Goal: Information Seeking & Learning: Learn about a topic

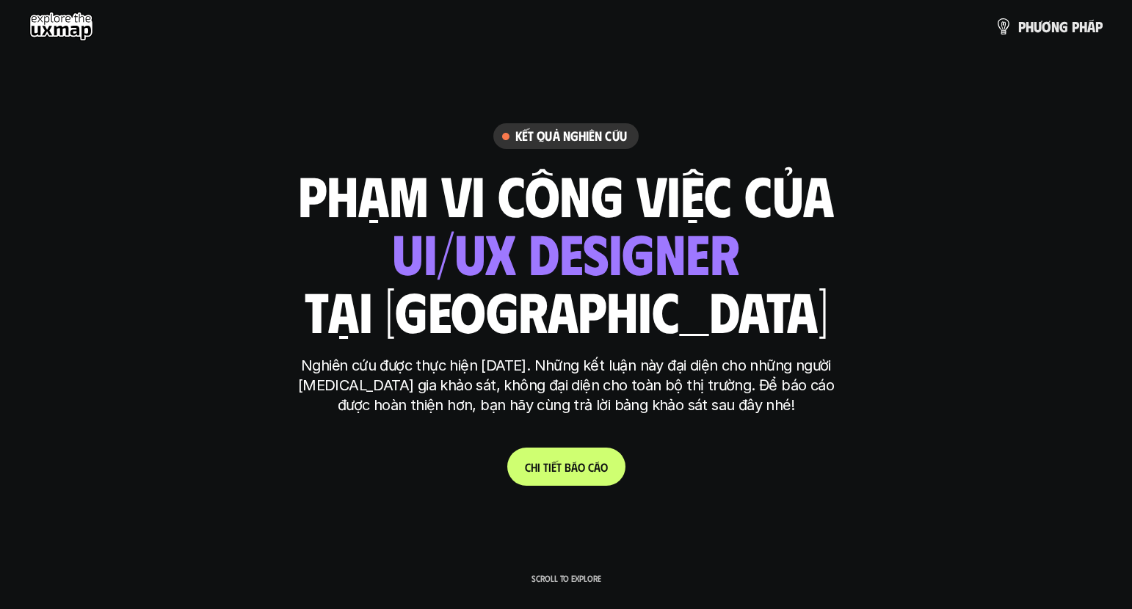
click at [566, 392] on p "Nghiên cứu được thực hiện [DATE]. Những kết luận này đại diện cho những người […" at bounding box center [566, 385] width 550 height 59
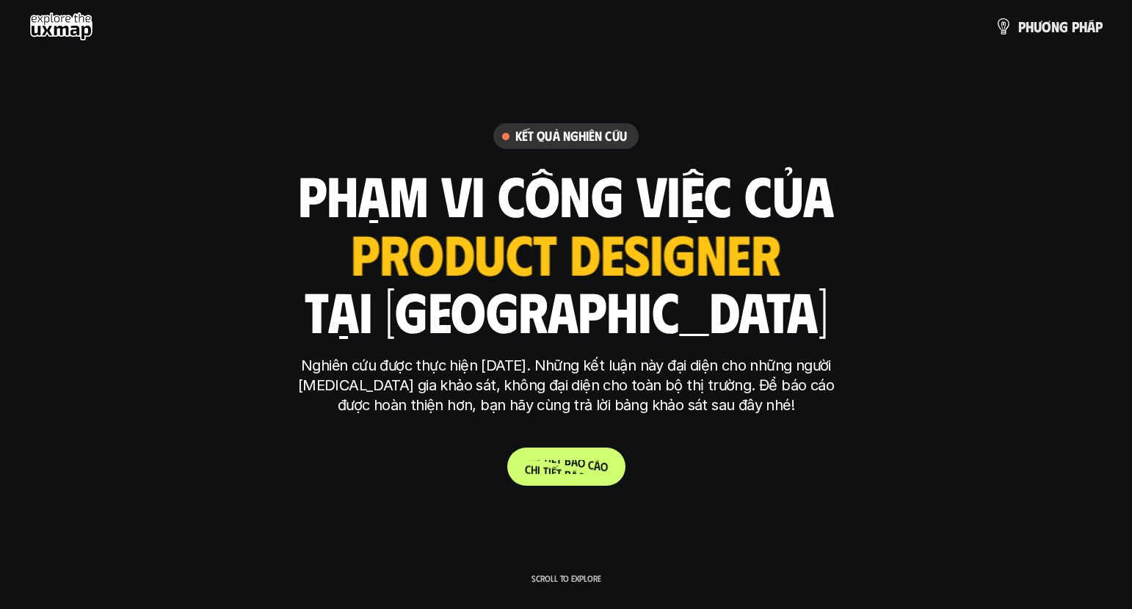
click at [580, 464] on span "o" at bounding box center [581, 462] width 7 height 14
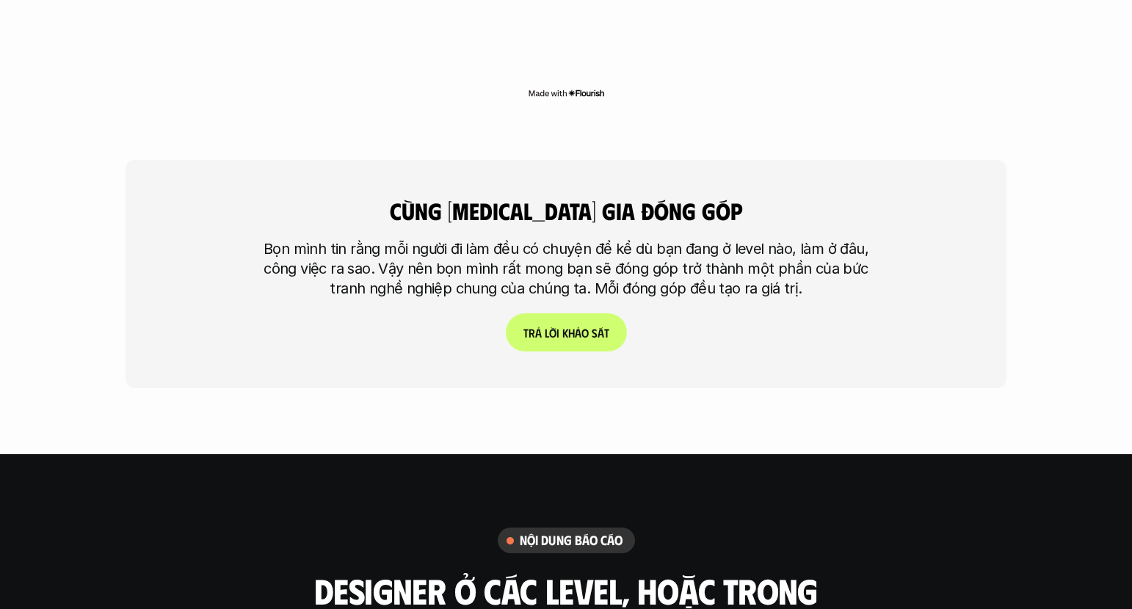
scroll to position [3312, 0]
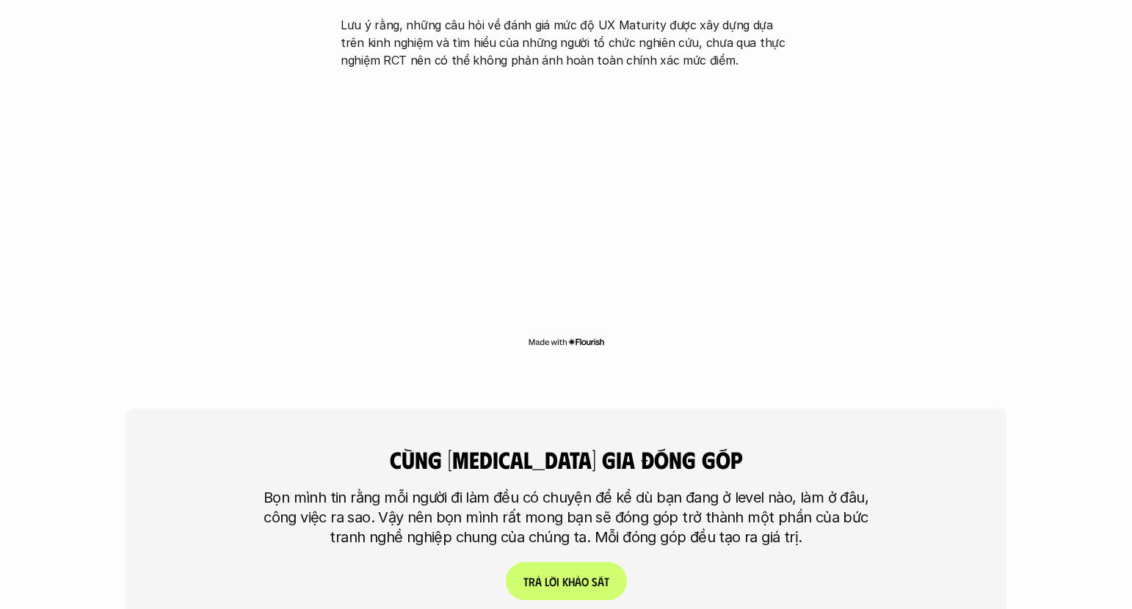
click at [538, 562] on link "T r ả l ờ i k h ả o s á t" at bounding box center [566, 581] width 121 height 38
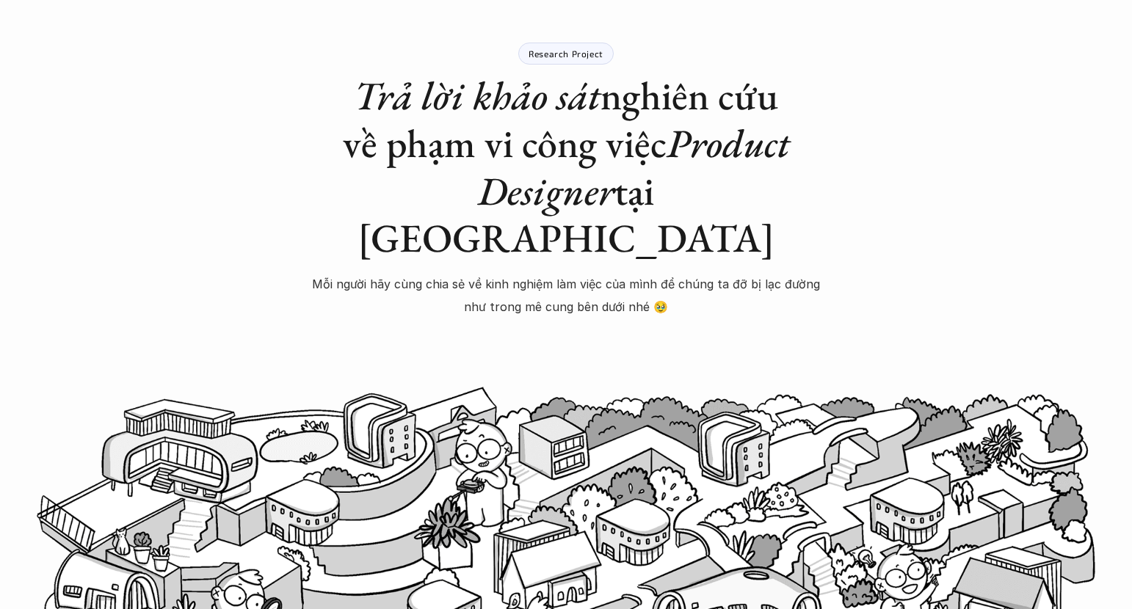
scroll to position [101, 0]
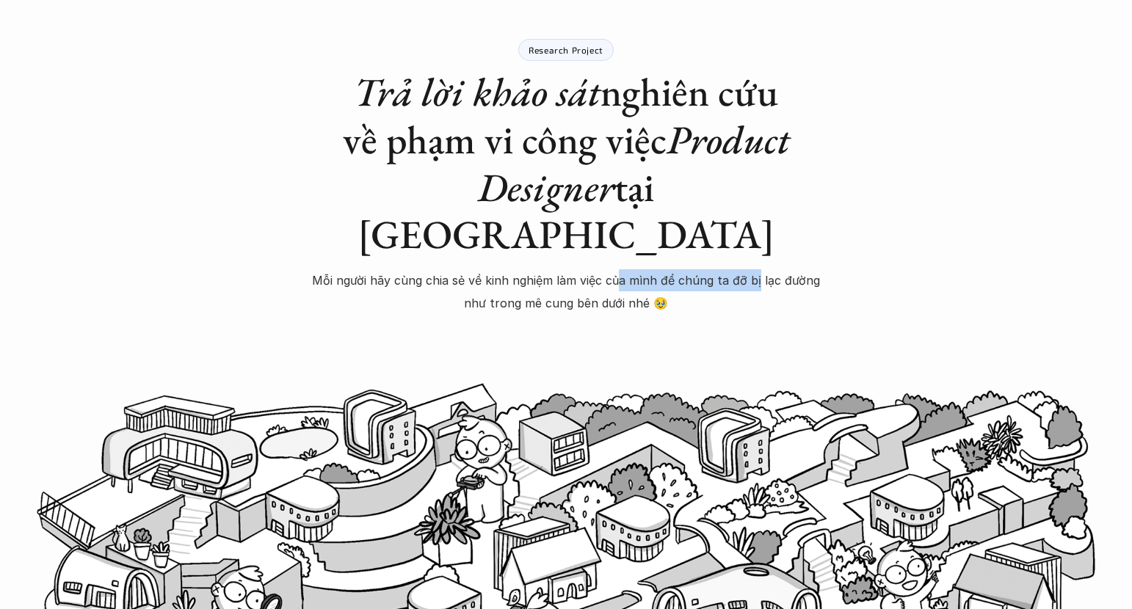
drag, startPoint x: 618, startPoint y: 241, endPoint x: 757, endPoint y: 233, distance: 139.6
click at [757, 269] on p "Mỗi người hãy cùng chia sẻ về kinh nghiệm làm việc của mình để chúng ta đỡ bị l…" at bounding box center [566, 291] width 514 height 45
drag, startPoint x: 769, startPoint y: 257, endPoint x: 680, endPoint y: 260, distance: 89.6
click at [768, 269] on p "Mỗi người hãy cùng chia sẻ về kinh nghiệm làm việc của mình để chúng ta đỡ bị l…" at bounding box center [566, 291] width 514 height 45
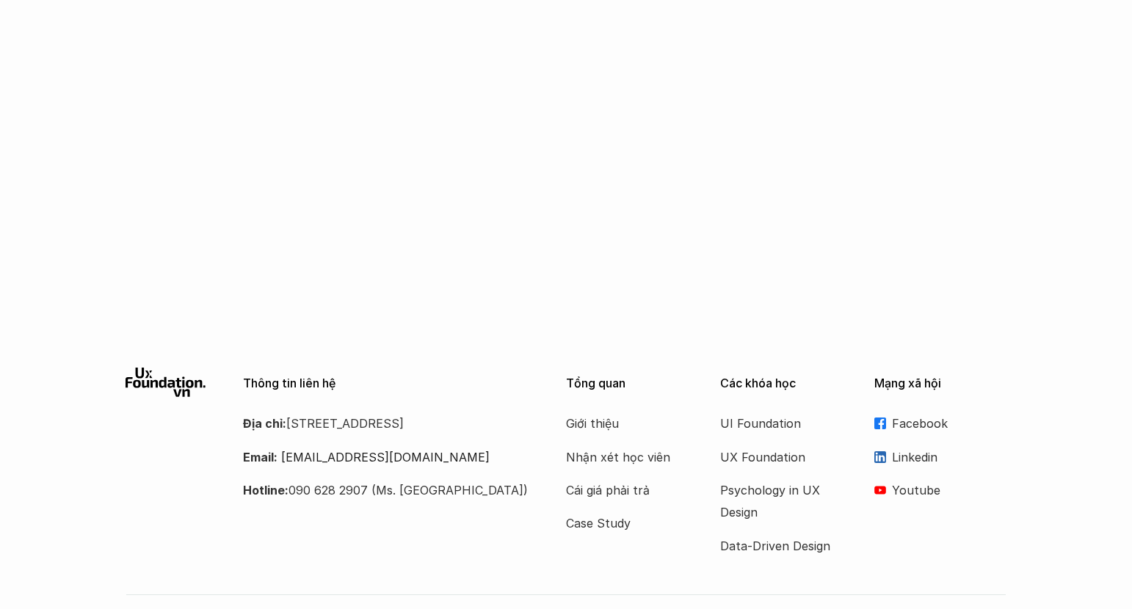
scroll to position [975, 0]
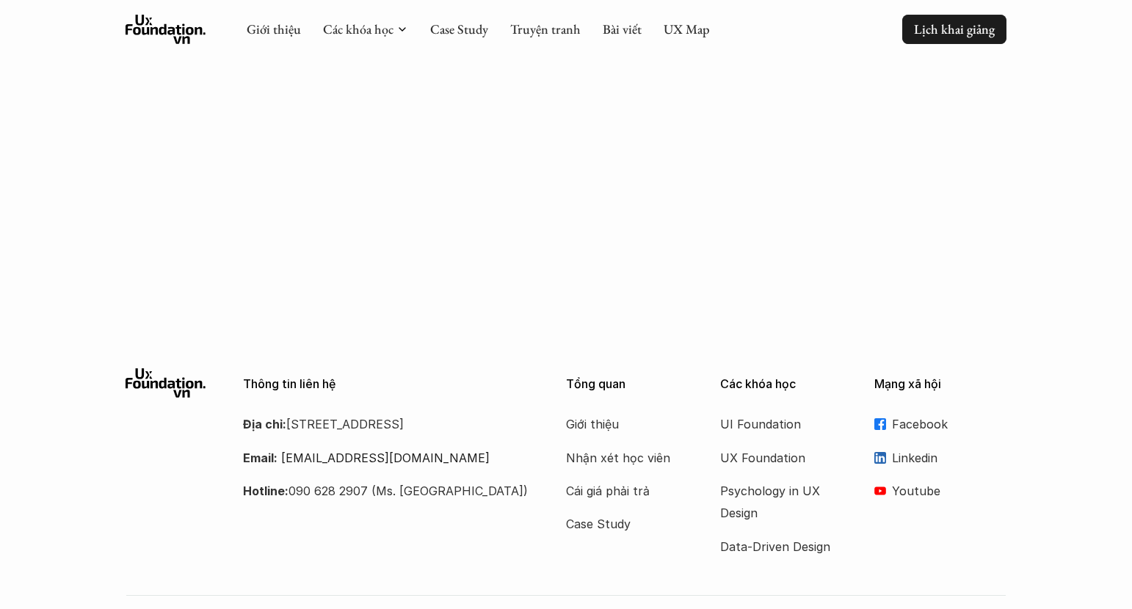
click at [823, 16] on link "Lịch khai giảng" at bounding box center [954, 29] width 104 height 29
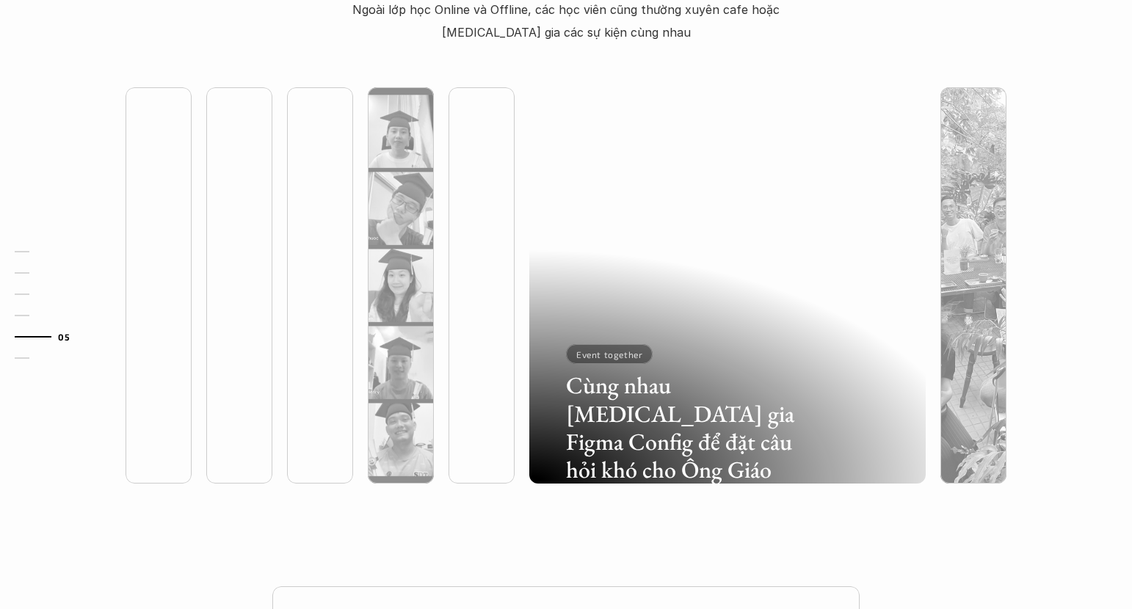
scroll to position [4016, 0]
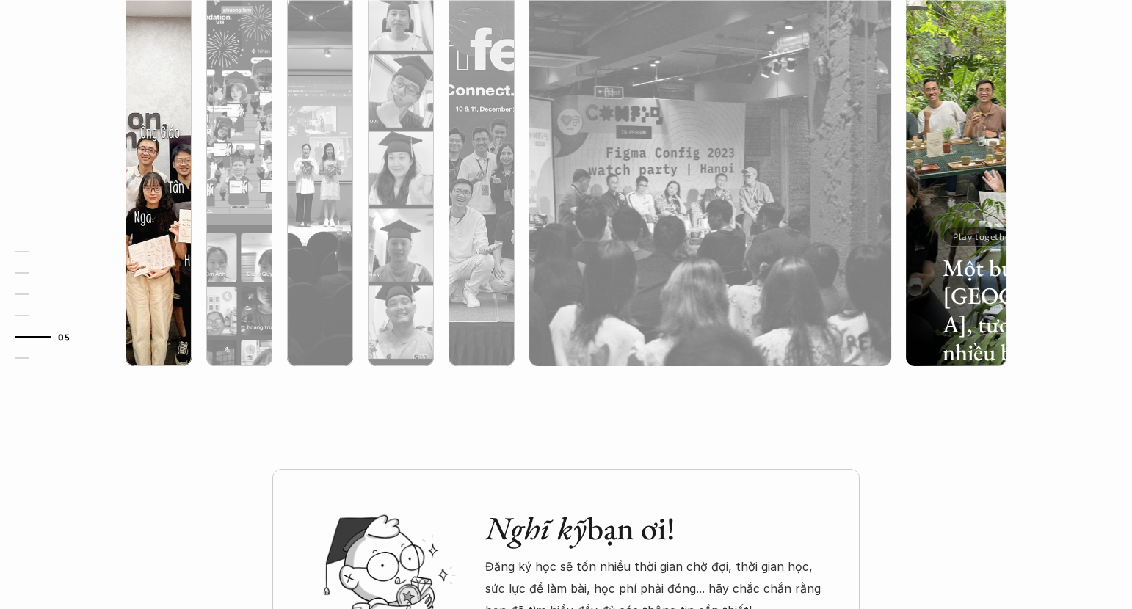
click at [161, 250] on div at bounding box center [158, 246] width 66 height 239
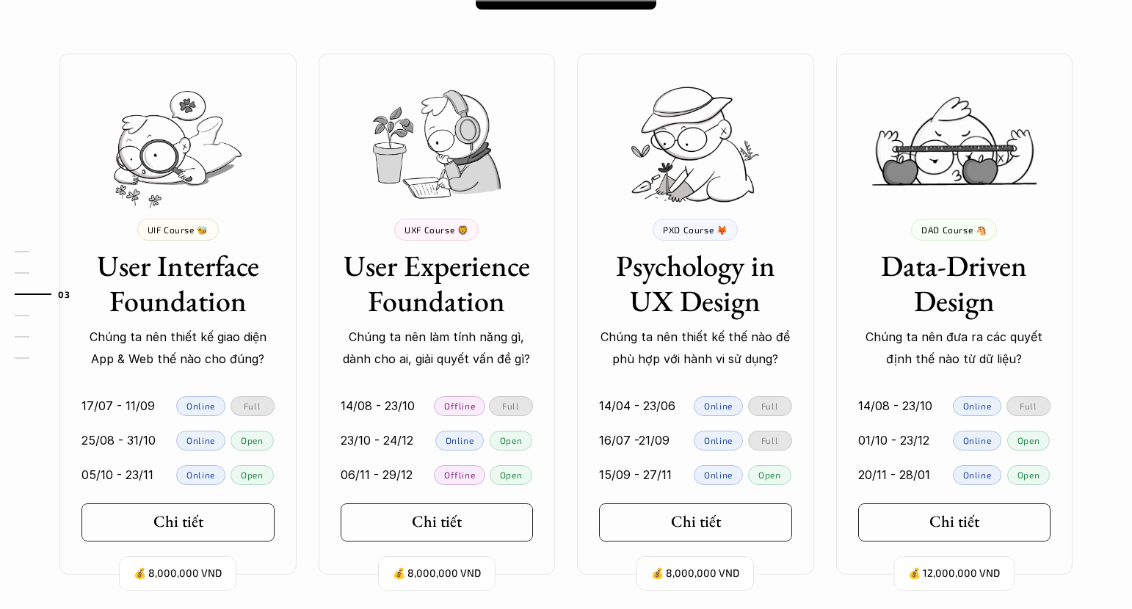
scroll to position [1390, 0]
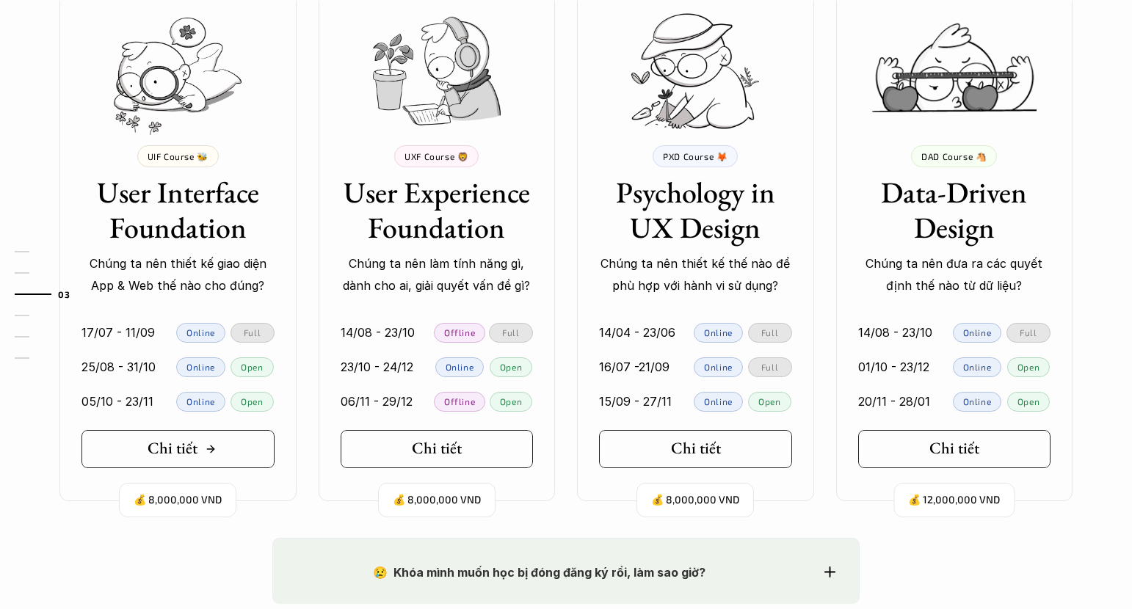
click at [208, 454] on div "Chi tiết" at bounding box center [182, 448] width 69 height 19
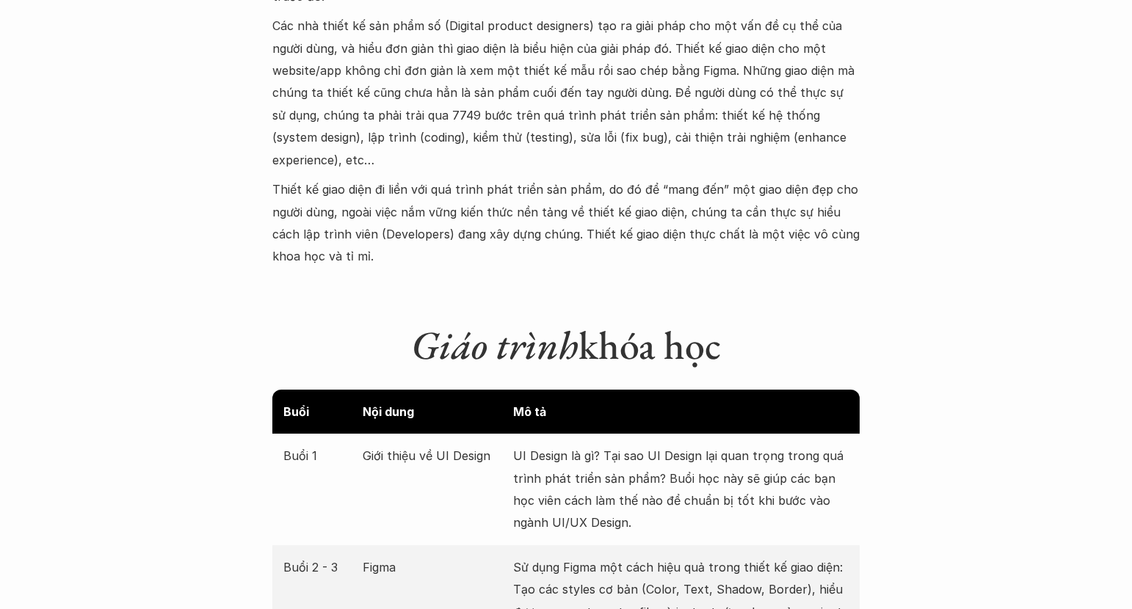
scroll to position [1920, 0]
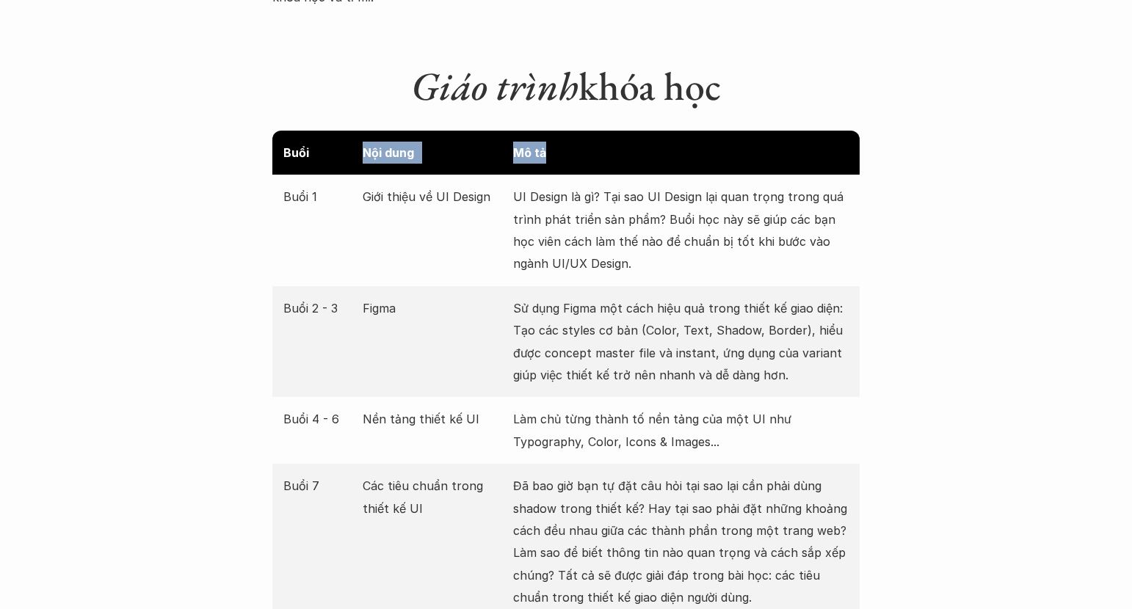
drag, startPoint x: 454, startPoint y: 106, endPoint x: 520, endPoint y: 116, distance: 67.5
drag, startPoint x: 394, startPoint y: 180, endPoint x: 454, endPoint y: 186, distance: 59.8
click at [451, 186] on div "Buổi 1 Giới thiệu về UI Design UI Design là gì? Tại sao UI Design lại quan trọn…" at bounding box center [565, 231] width 587 height 112
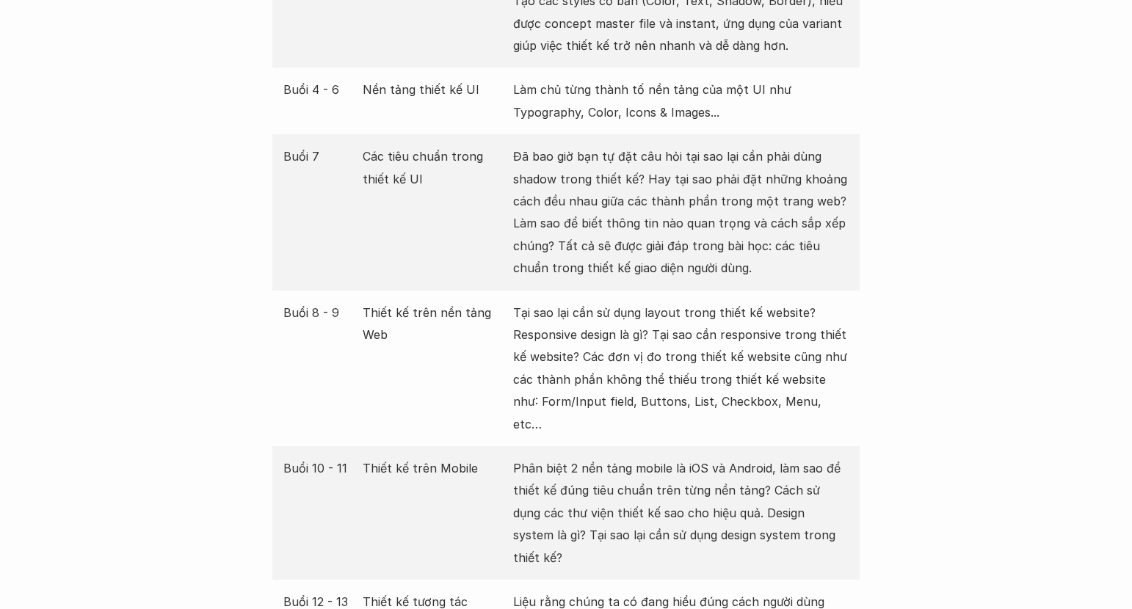
scroll to position [2255, 0]
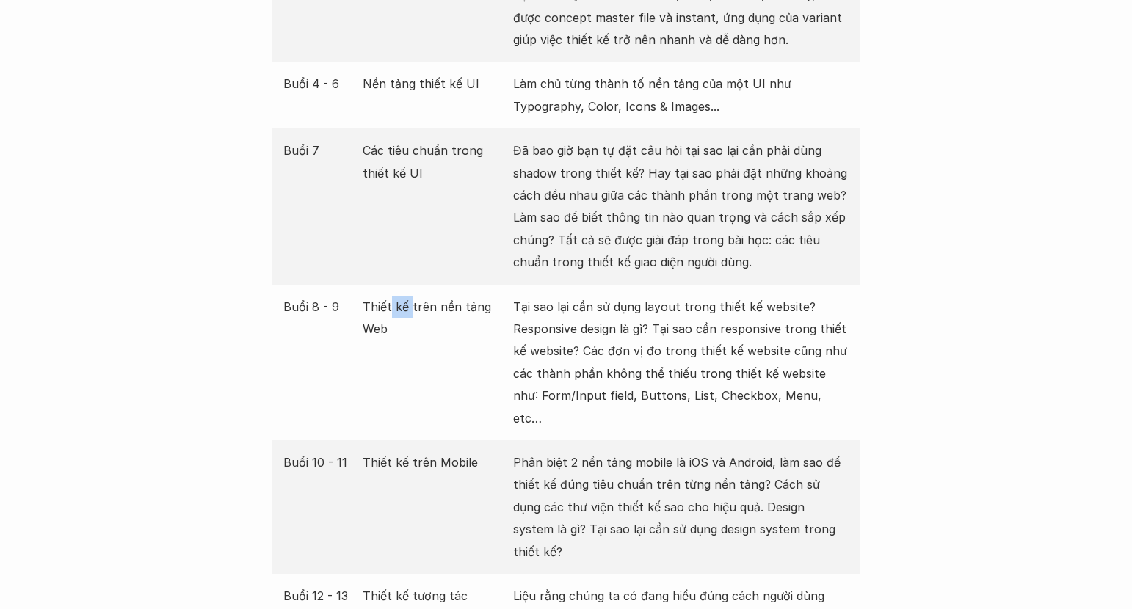
drag, startPoint x: 391, startPoint y: 286, endPoint x: 390, endPoint y: 310, distance: 24.3
click at [408, 296] on p "Thiết kế trên nền tảng Web" at bounding box center [435, 318] width 144 height 45
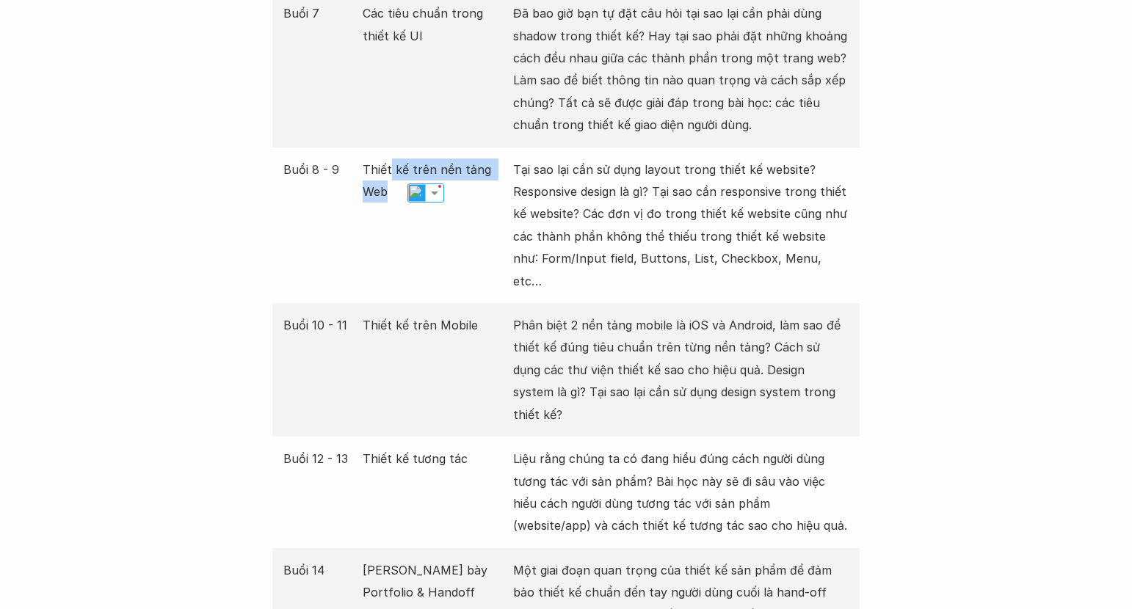
scroll to position [2471, 0]
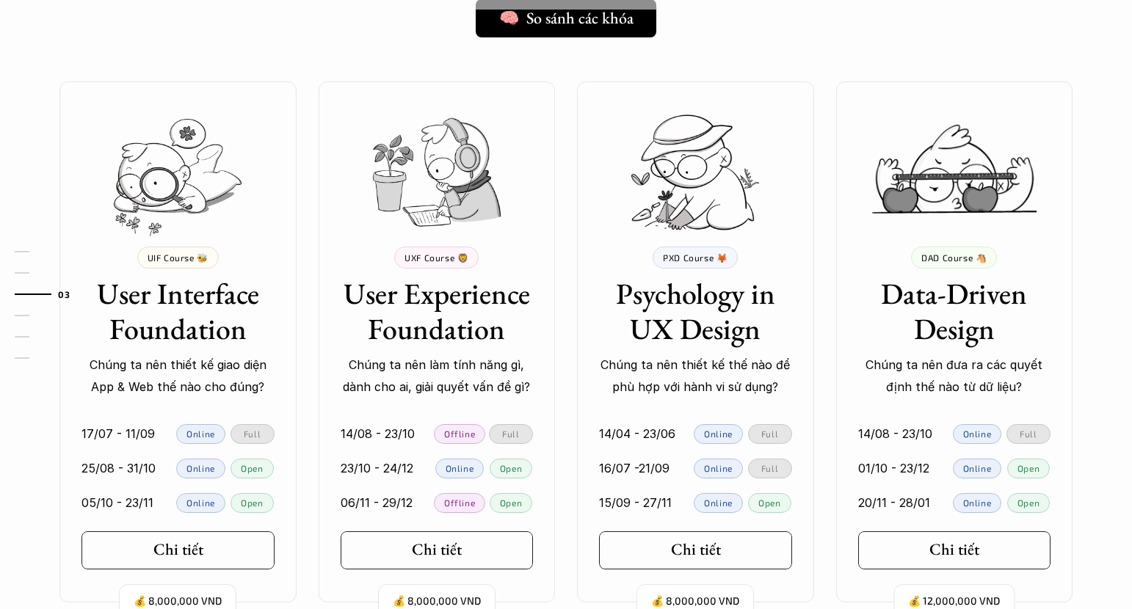
scroll to position [1339, 0]
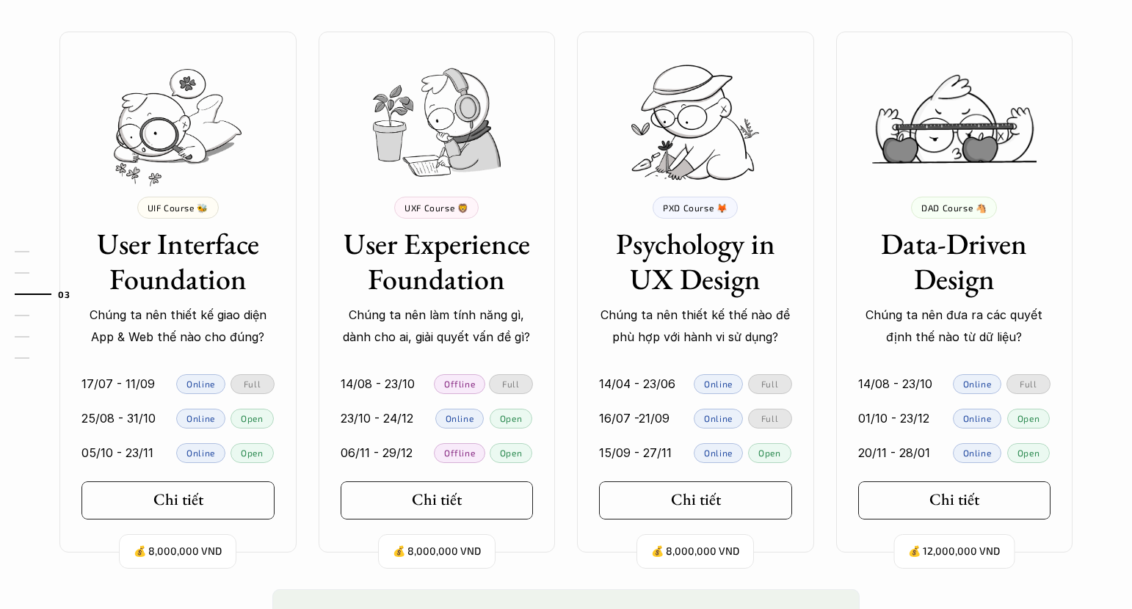
click at [466, 525] on div "💰 8,000,000 VND UXF Course 🦁 User Experience Foundation Chúng ta nên làm tính n…" at bounding box center [436, 292] width 237 height 521
click at [470, 514] on link "Chi tiết" at bounding box center [437, 500] width 193 height 38
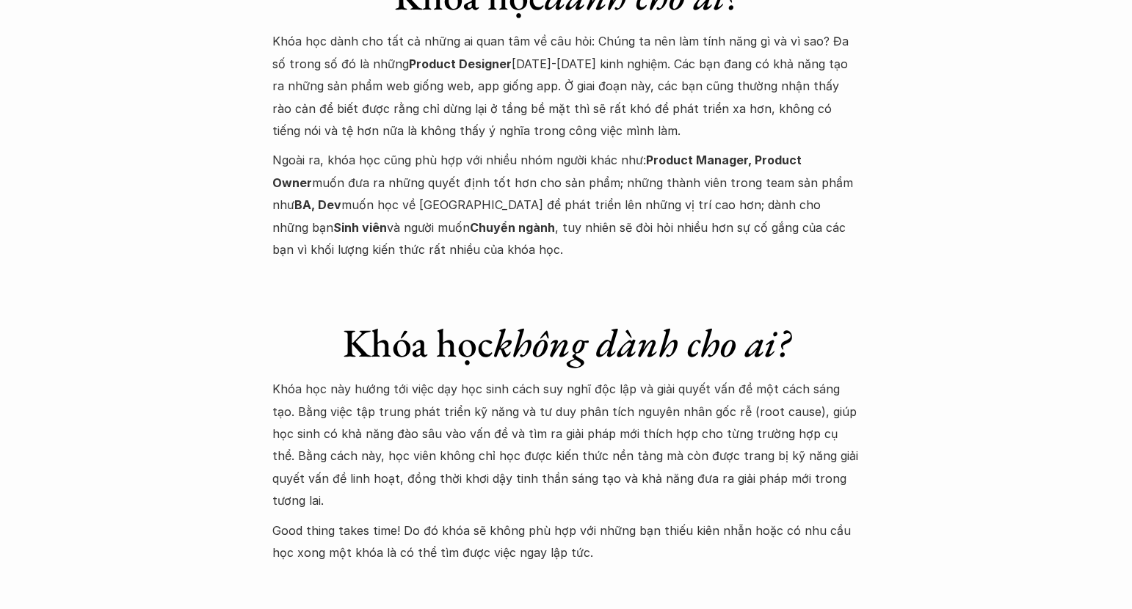
scroll to position [5731, 0]
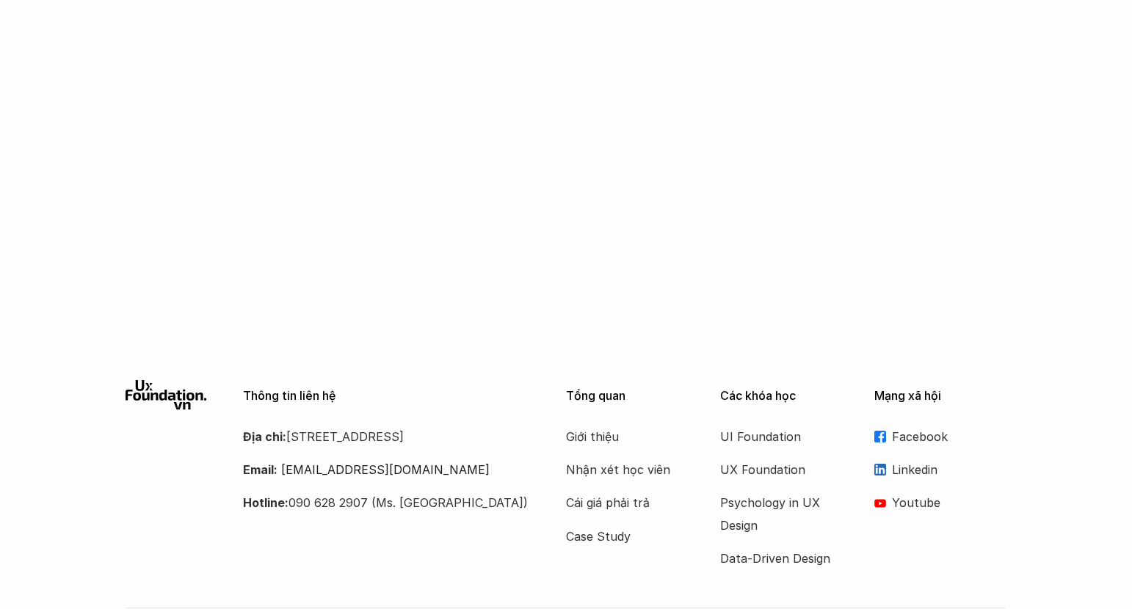
scroll to position [1327, 0]
